Goal: Task Accomplishment & Management: Use online tool/utility

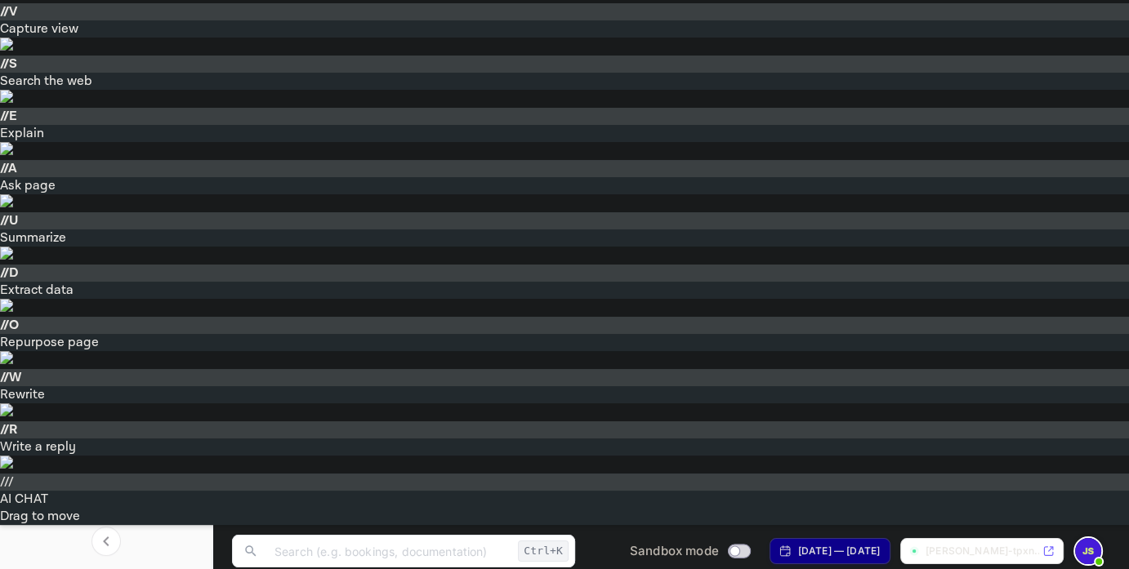
scroll to position [65, 0]
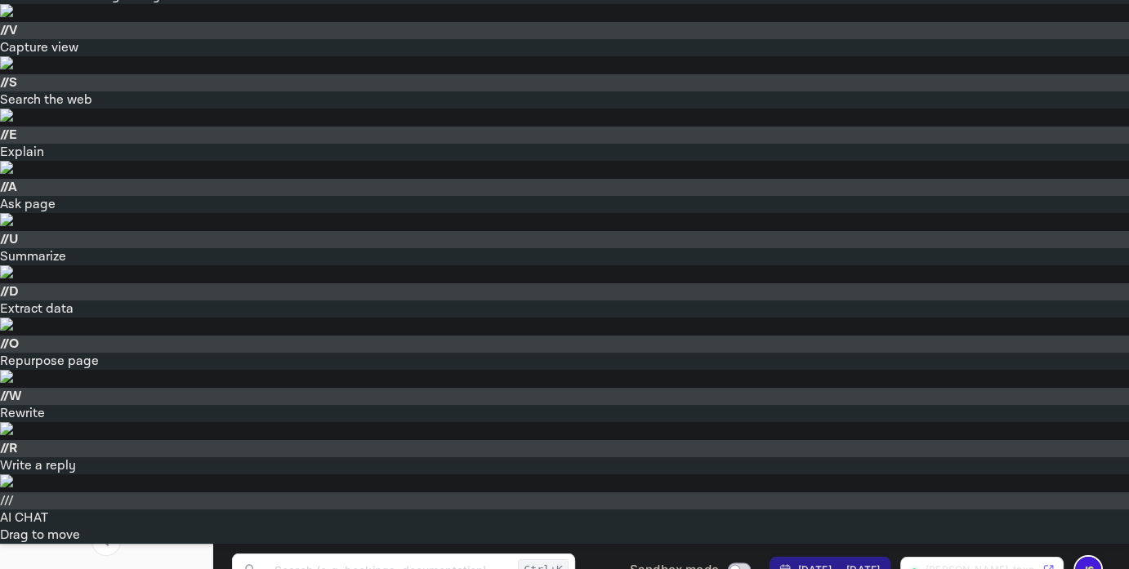
click at [979, 563] on p "[PERSON_NAME]-tpxn..." at bounding box center [982, 570] width 114 height 15
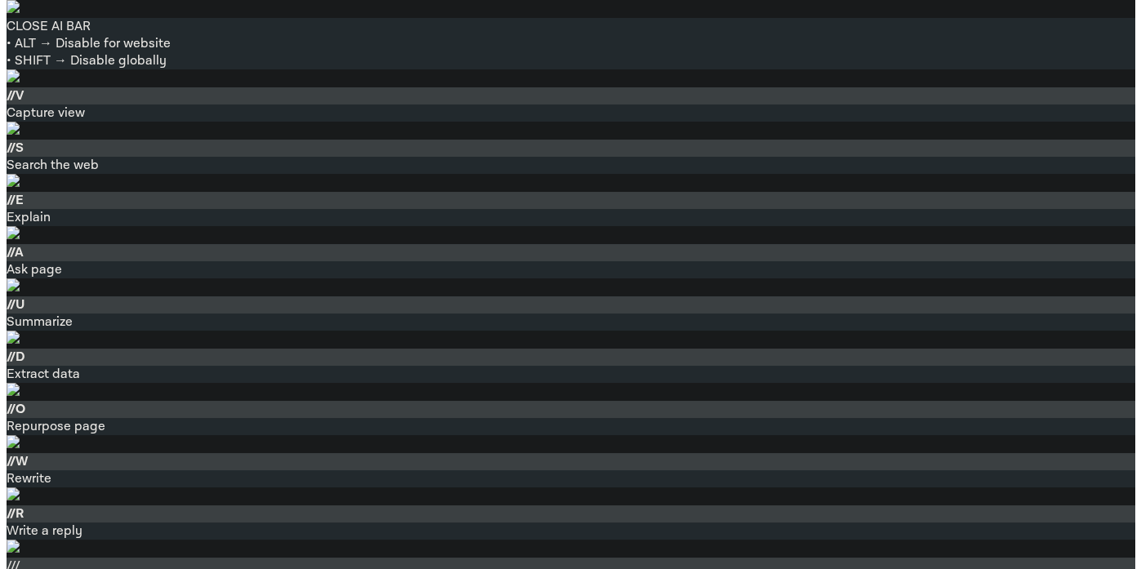
scroll to position [222, 0]
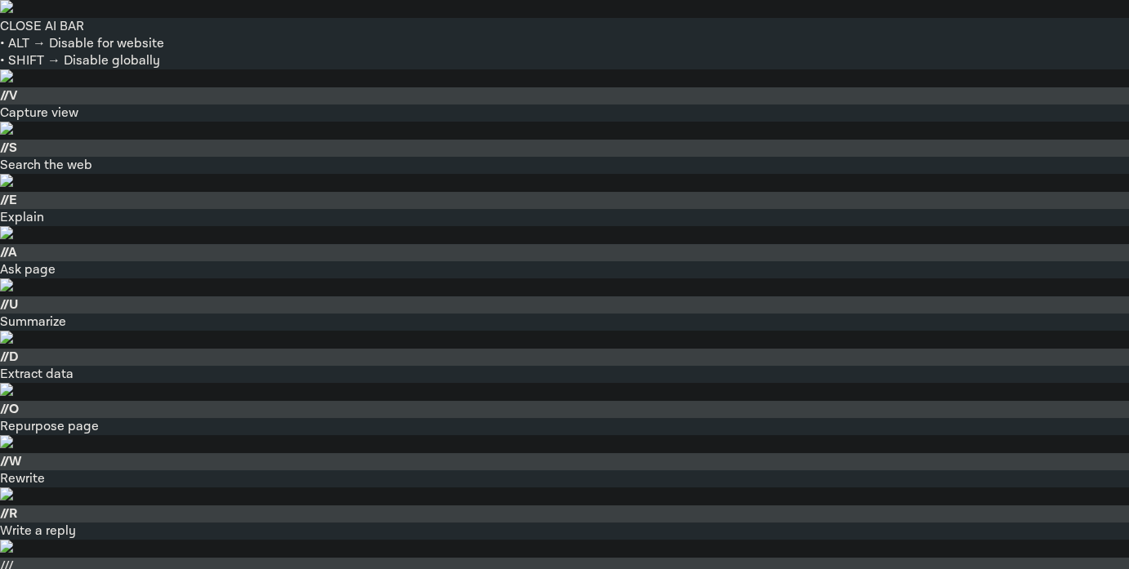
click at [87, 287] on div "API Logs" at bounding box center [122, 294] width 143 height 19
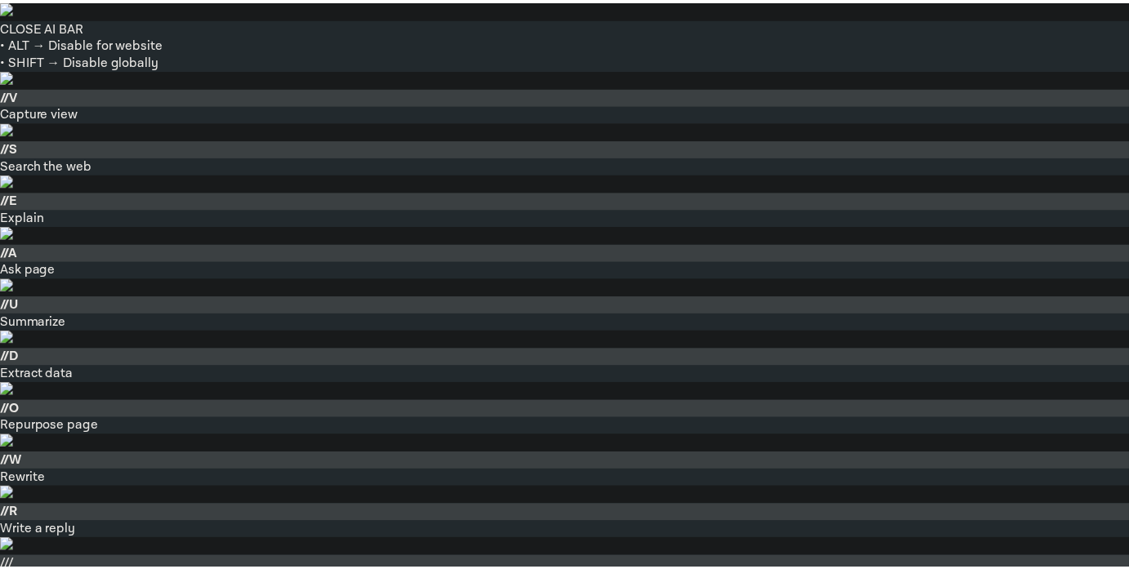
scroll to position [207, 0]
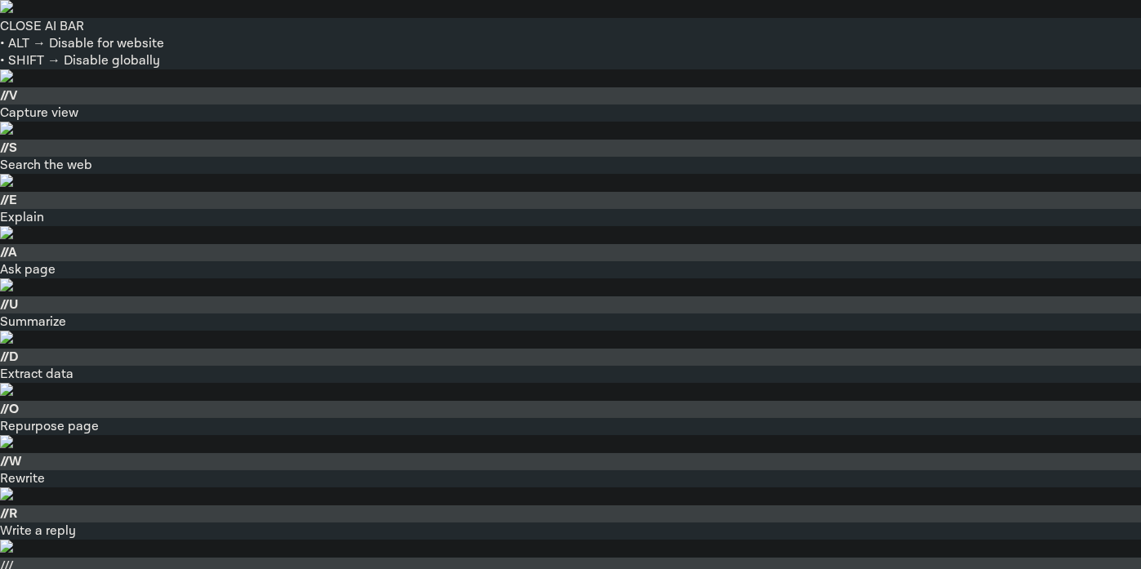
click at [191, 148] on div "Developer tools" at bounding box center [106, 147] width 192 height 29
click at [100, 189] on div "API Keys" at bounding box center [112, 200] width 166 height 24
click at [118, 196] on link "API Keys" at bounding box center [112, 199] width 153 height 17
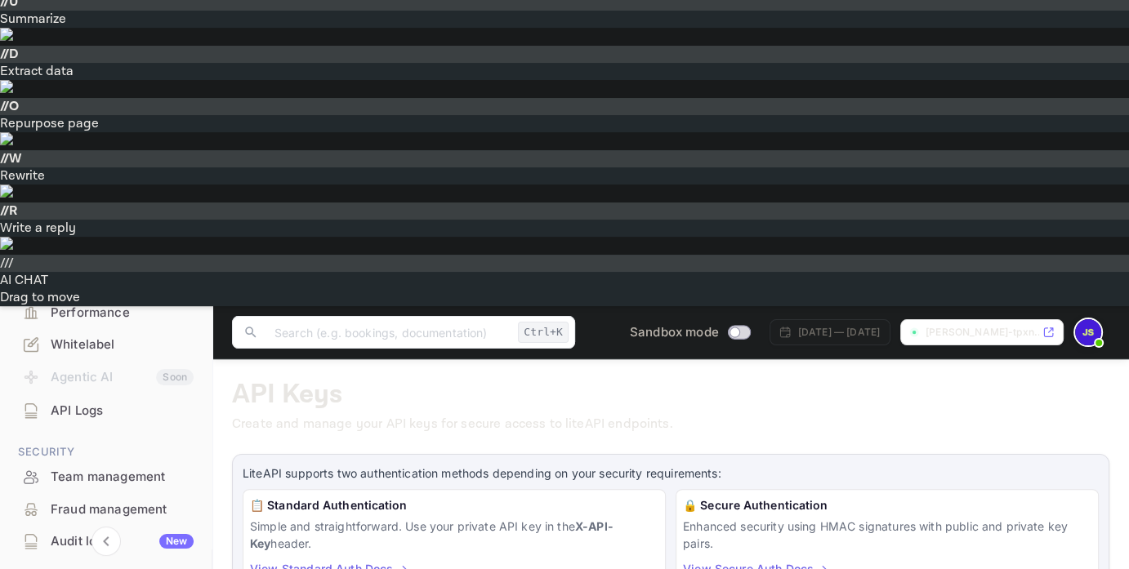
scroll to position [302, 0]
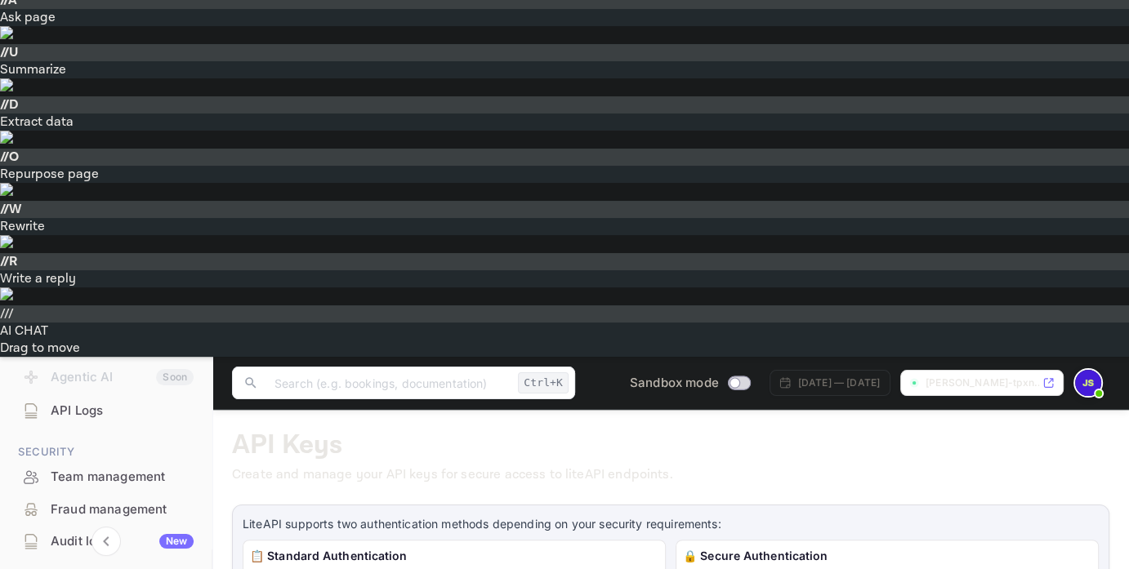
scroll to position [475, 0]
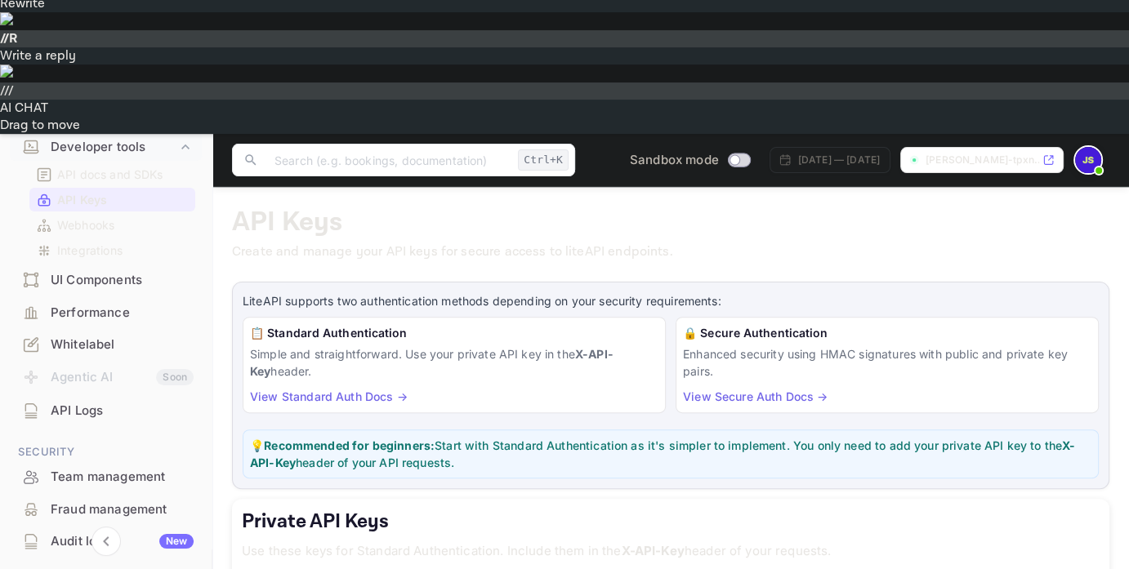
click at [13, 65] on img at bounding box center [6, 71] width 13 height 13
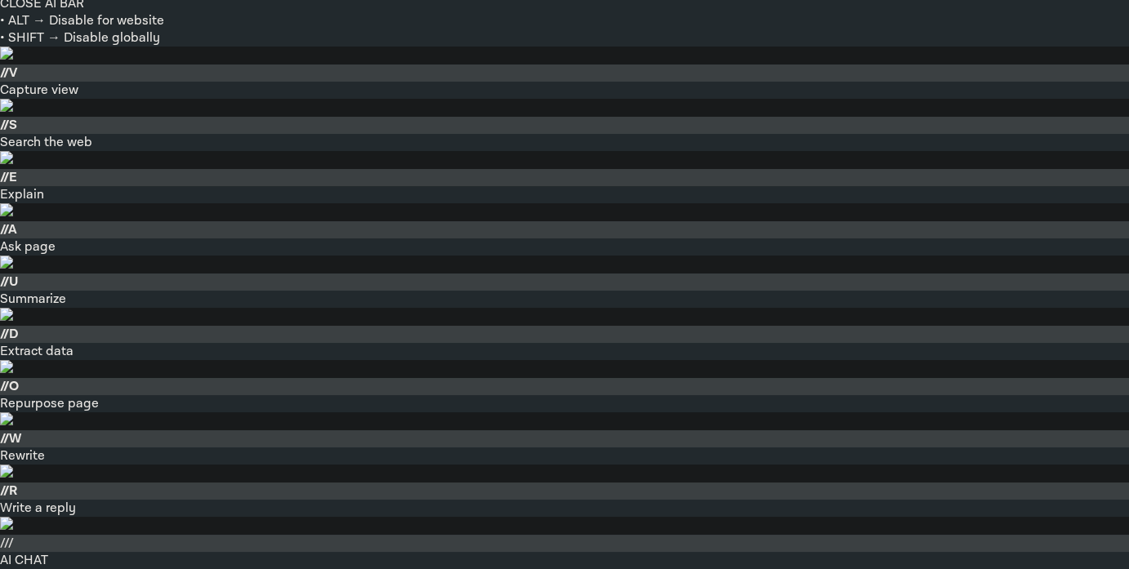
scroll to position [0, 0]
